Goal: Task Accomplishment & Management: Manage account settings

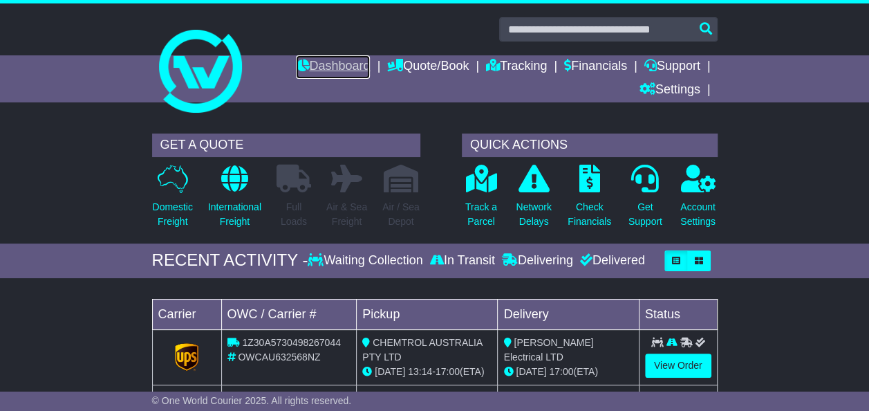
click at [316, 71] on link "Dashboard" at bounding box center [333, 67] width 74 height 24
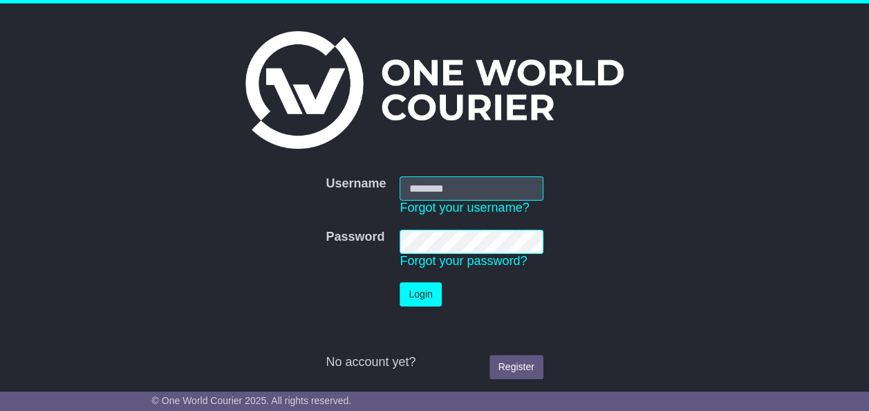
type input "**********"
click at [416, 297] on button "Login" at bounding box center [421, 294] width 42 height 24
